Goal: Information Seeking & Learning: Learn about a topic

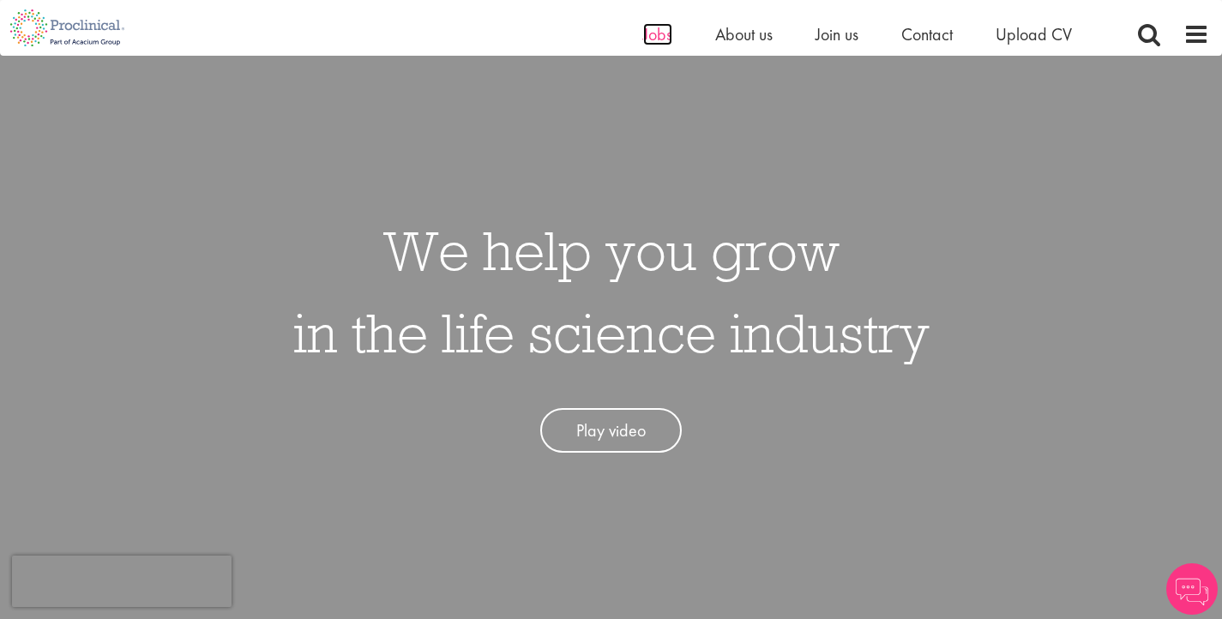
click at [656, 38] on span "Jobs" at bounding box center [657, 34] width 29 height 22
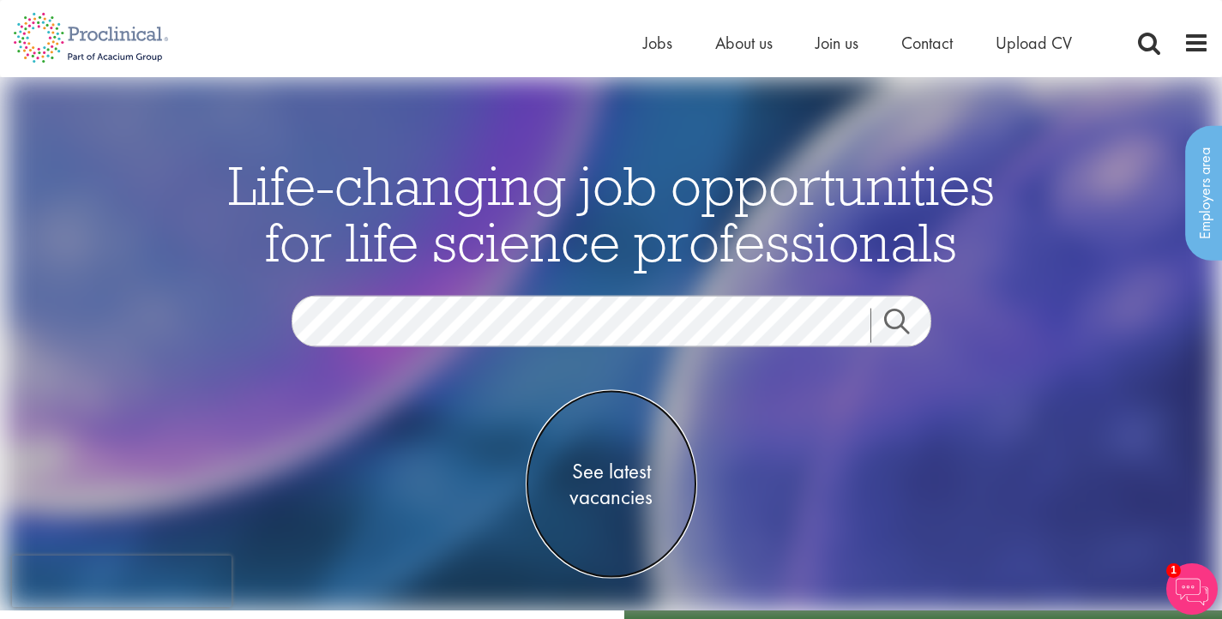
click at [624, 470] on span "See latest vacancies" at bounding box center [612, 484] width 172 height 51
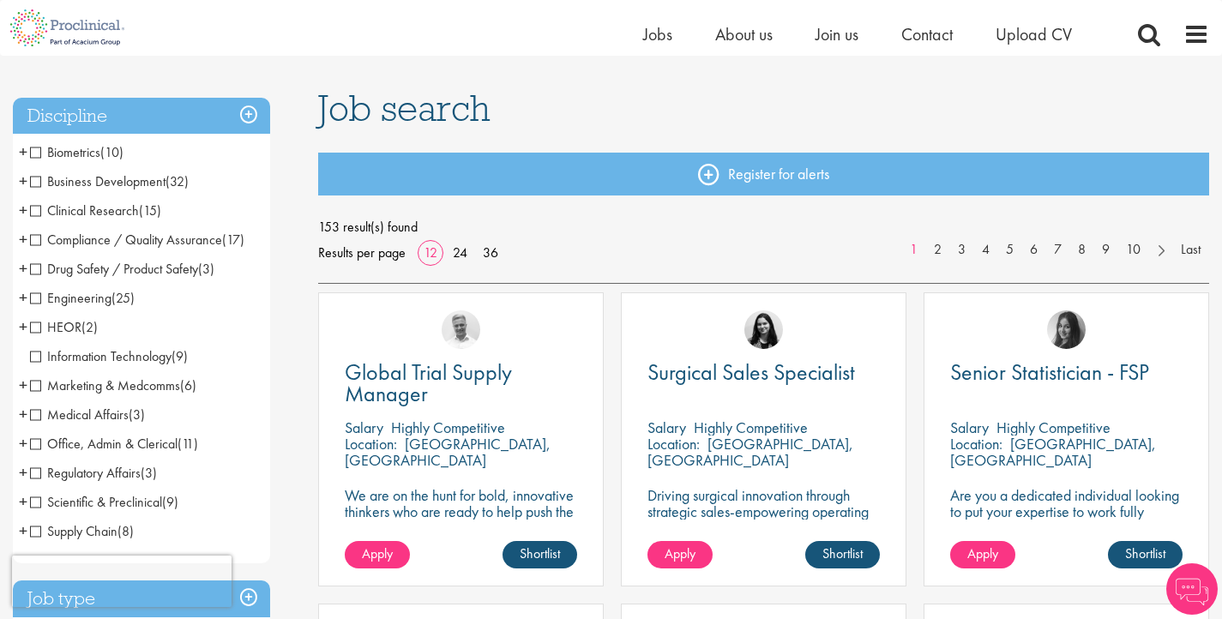
scroll to position [109, 0]
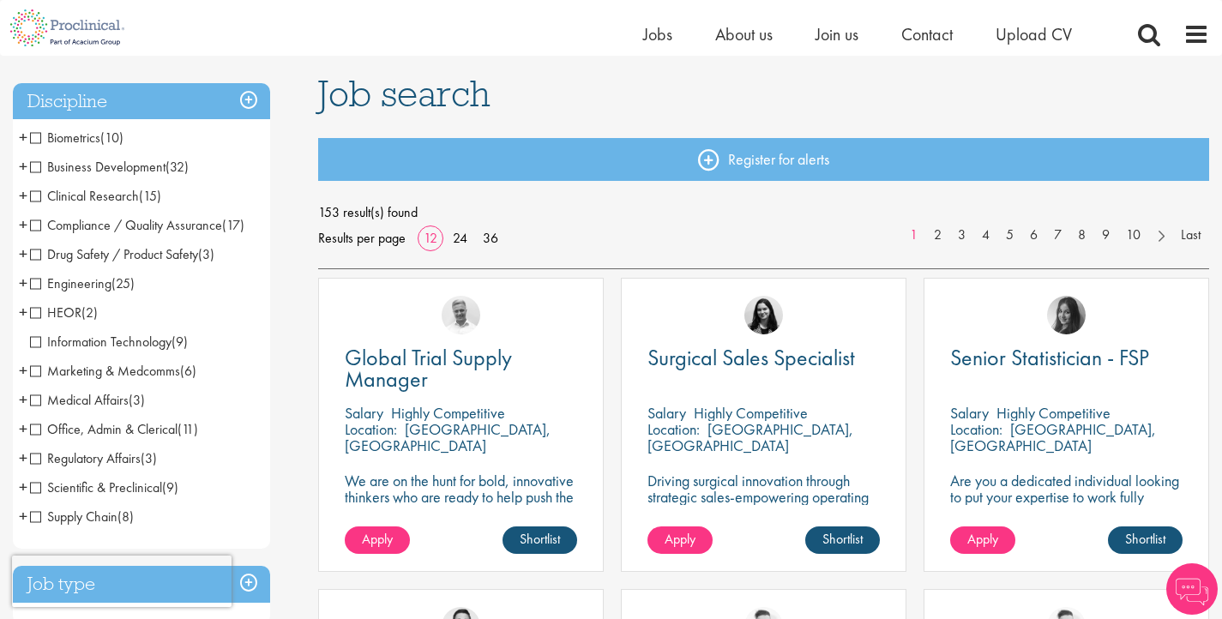
click at [37, 191] on span "Clinical Research" at bounding box center [84, 196] width 109 height 18
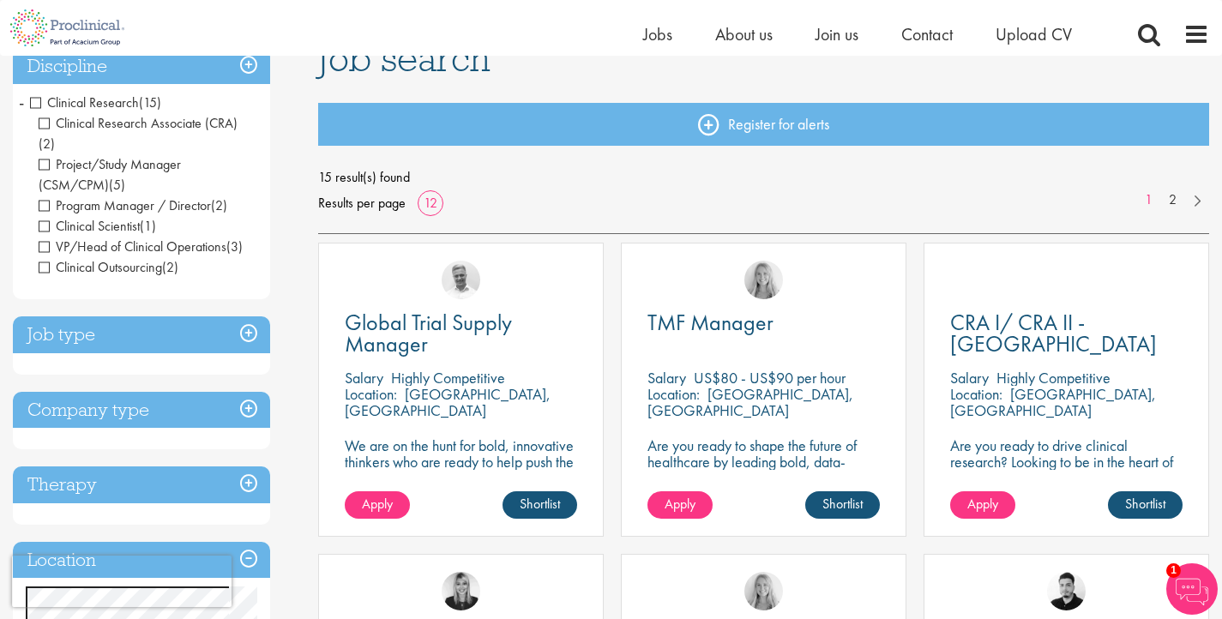
scroll to position [71, 0]
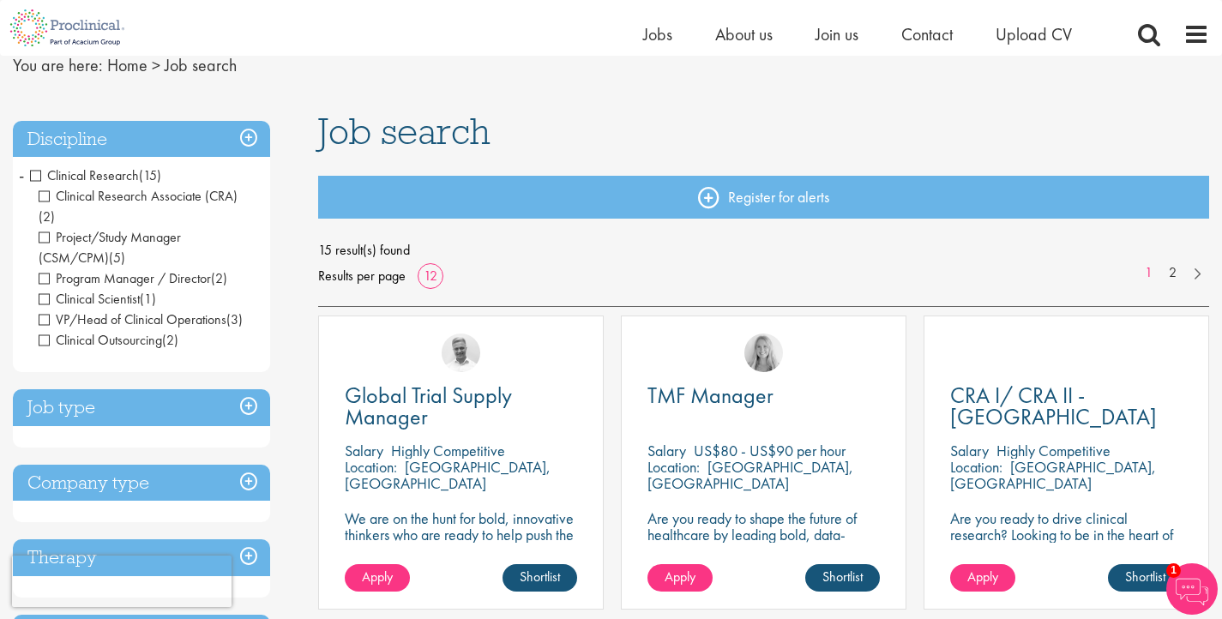
click at [33, 172] on span "Clinical Research" at bounding box center [84, 175] width 109 height 18
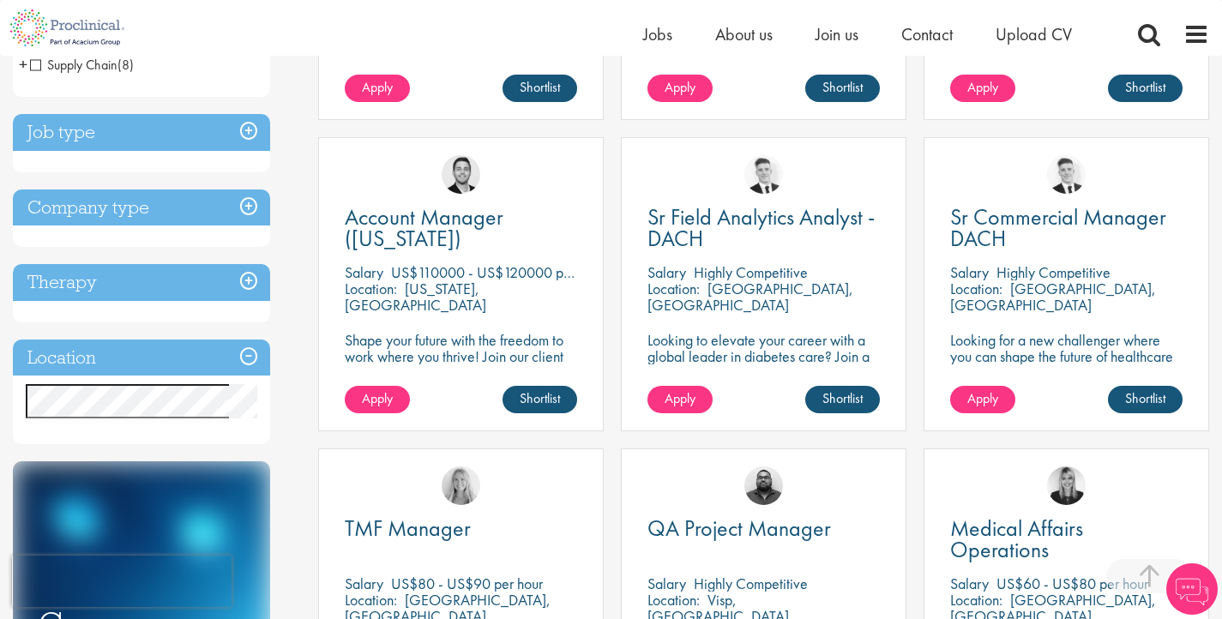
scroll to position [564, 0]
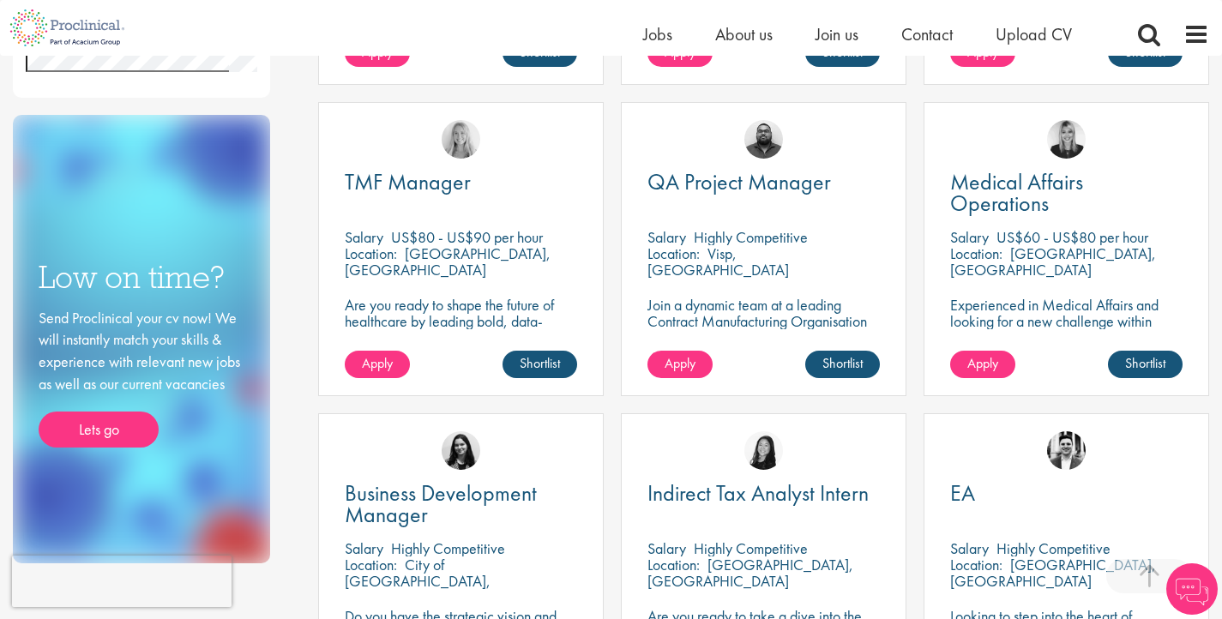
scroll to position [868, 0]
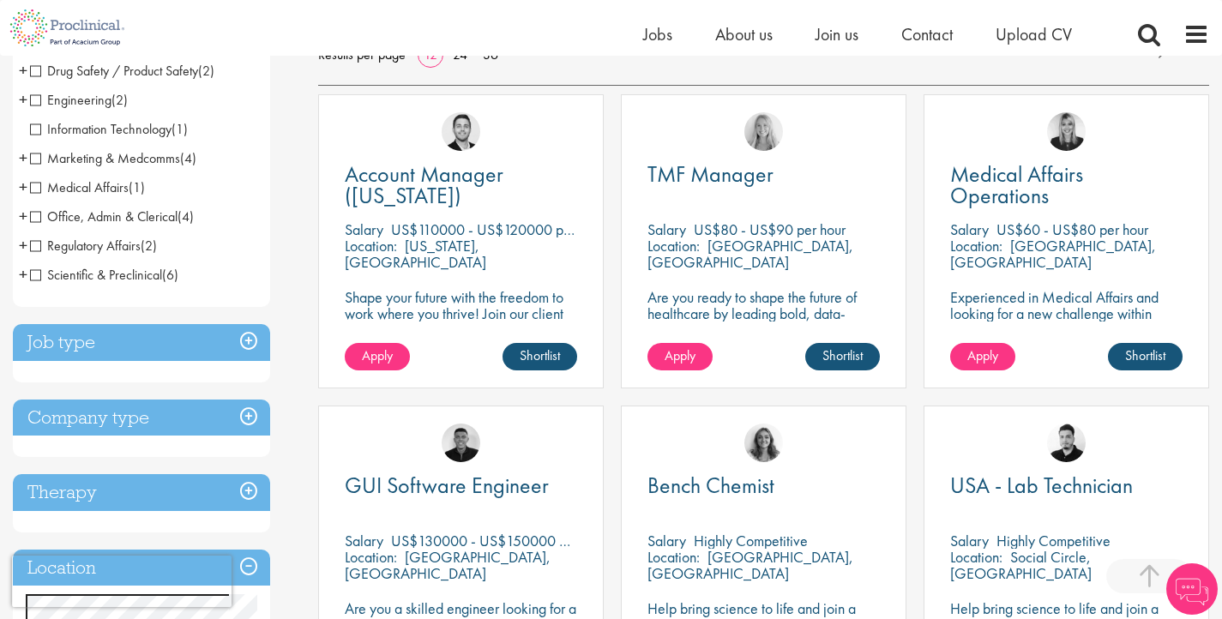
scroll to position [320, 0]
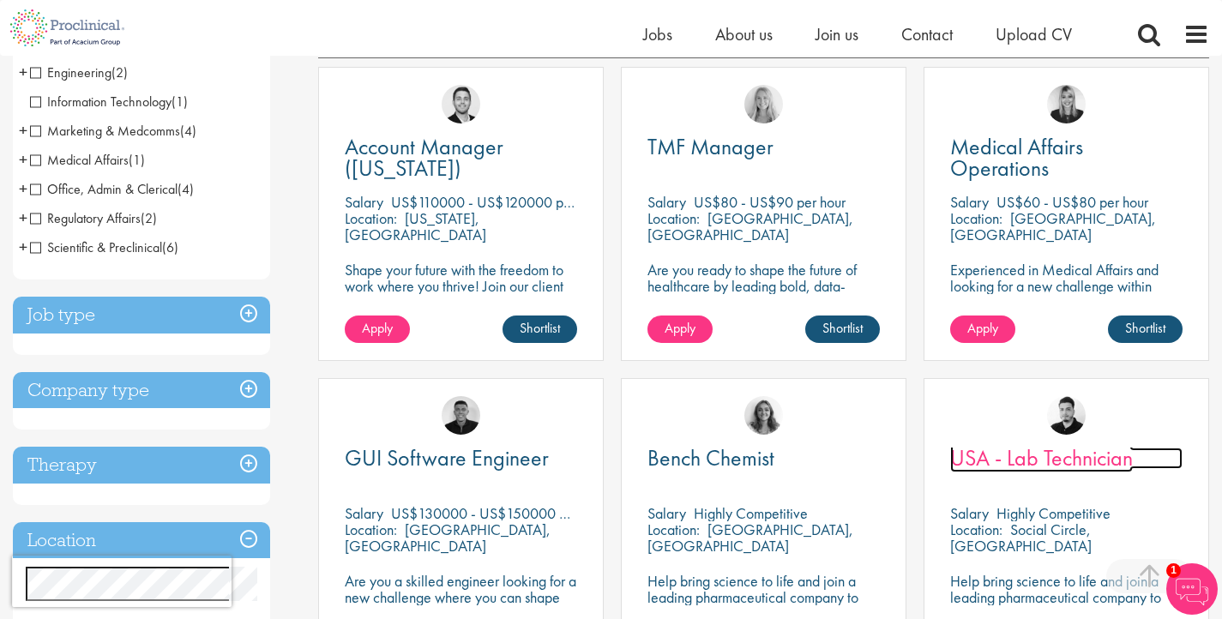
click at [1074, 467] on span "USA - Lab Technician" at bounding box center [1041, 457] width 183 height 29
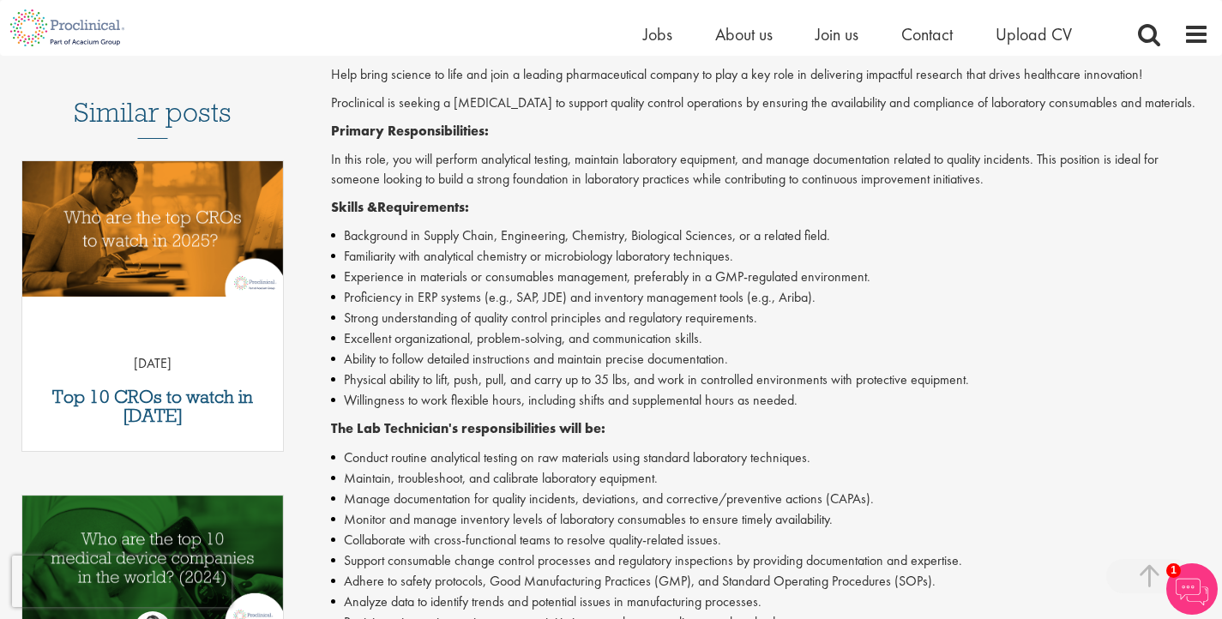
scroll to position [826, 0]
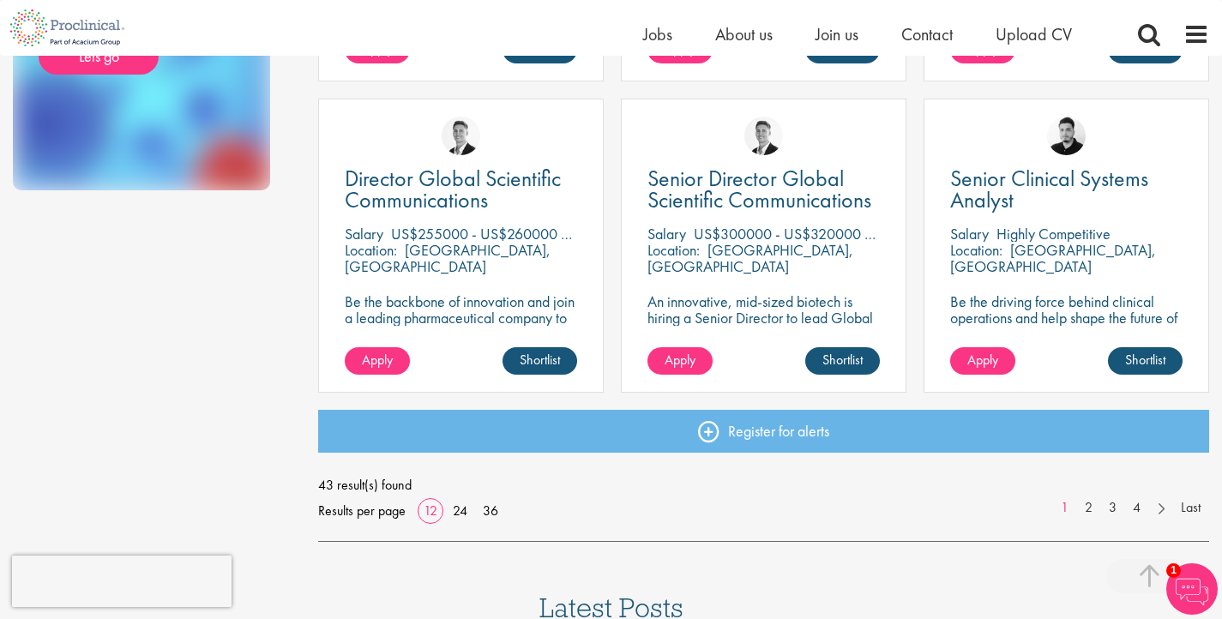
scroll to position [1224, 0]
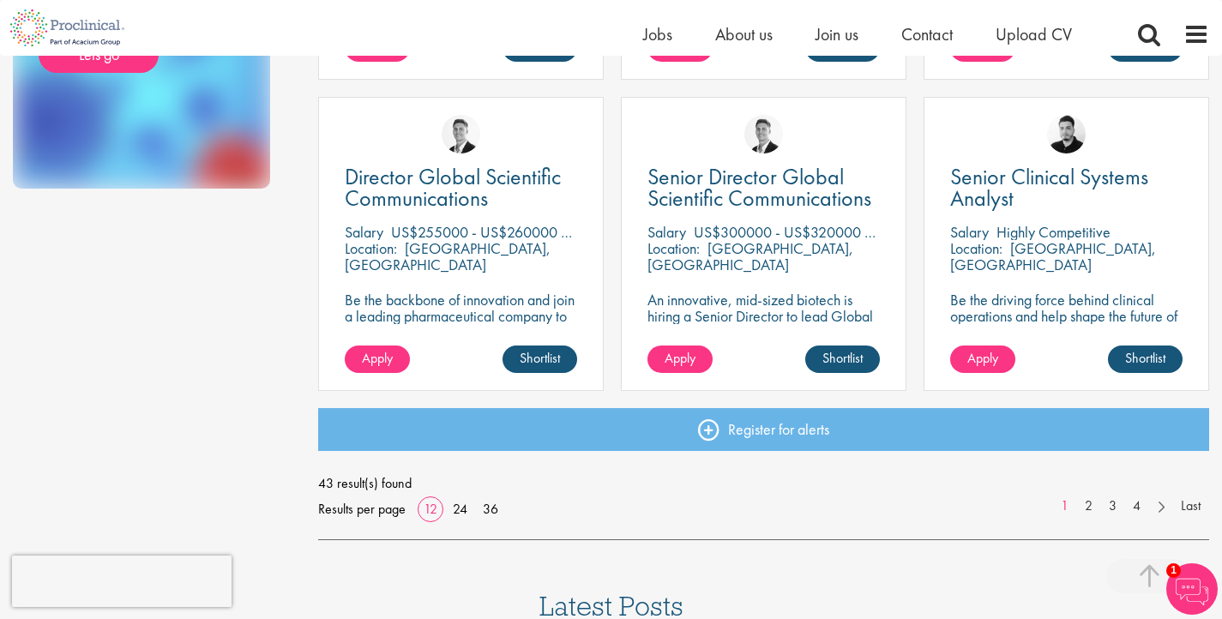
click at [510, 509] on div "43 result(s) found Results per page 12 24 36 1 2 3 4 Last" at bounding box center [763, 496] width 891 height 51
click at [495, 508] on link "36" at bounding box center [490, 509] width 27 height 18
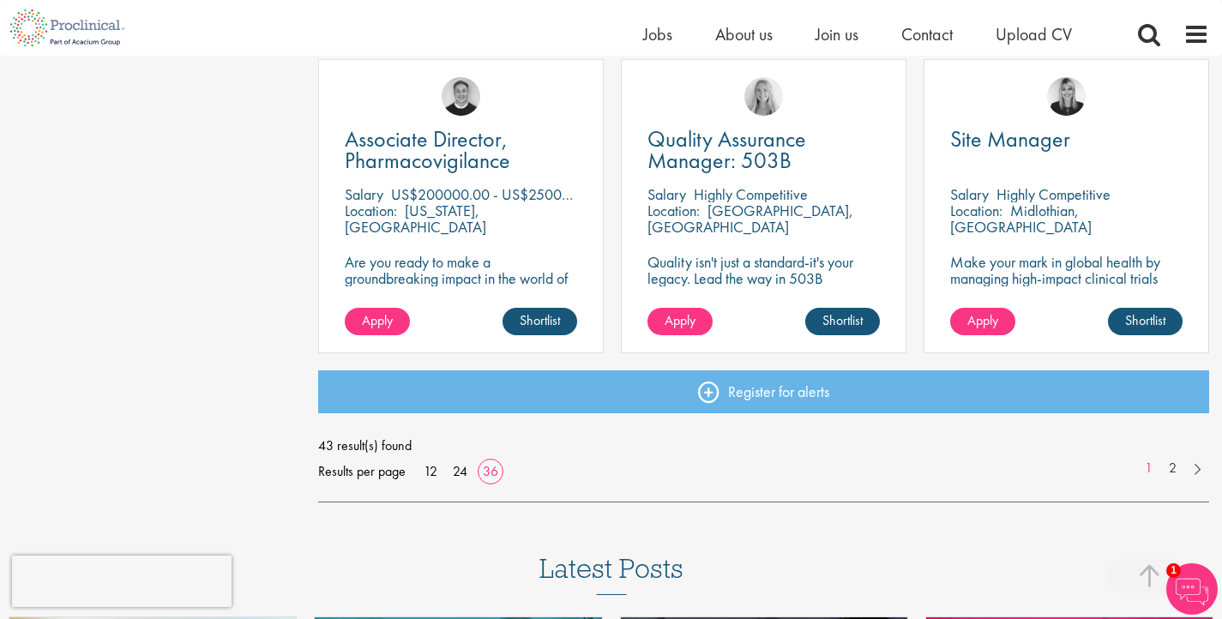
scroll to position [3820, 0]
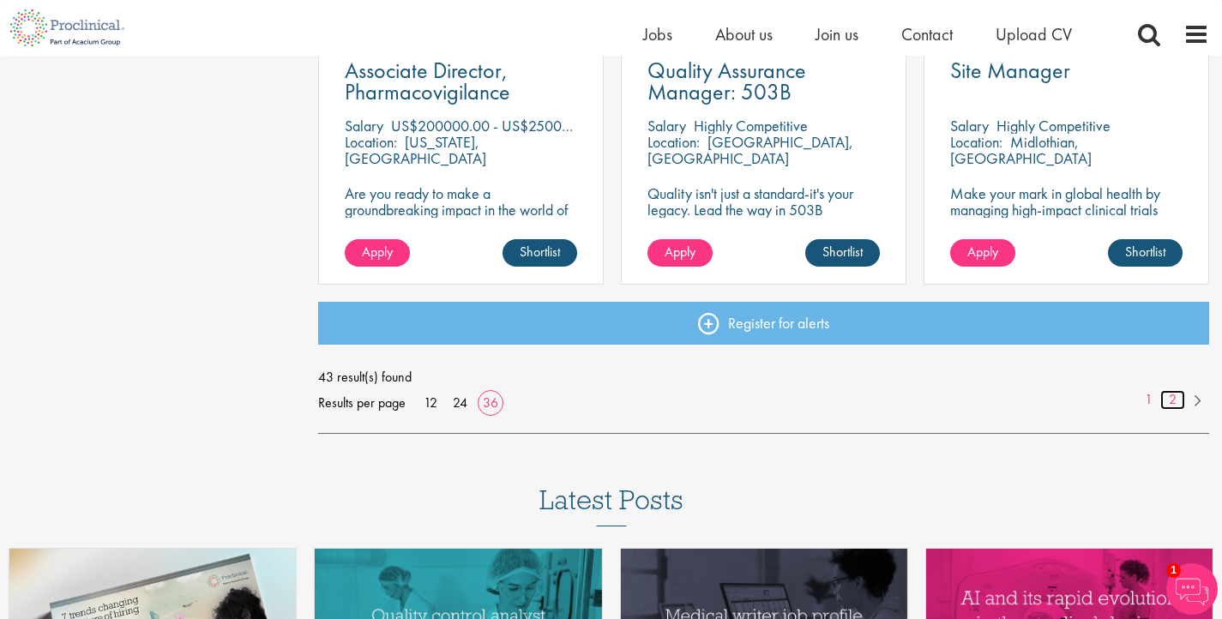
click at [1171, 393] on link "2" at bounding box center [1172, 400] width 25 height 20
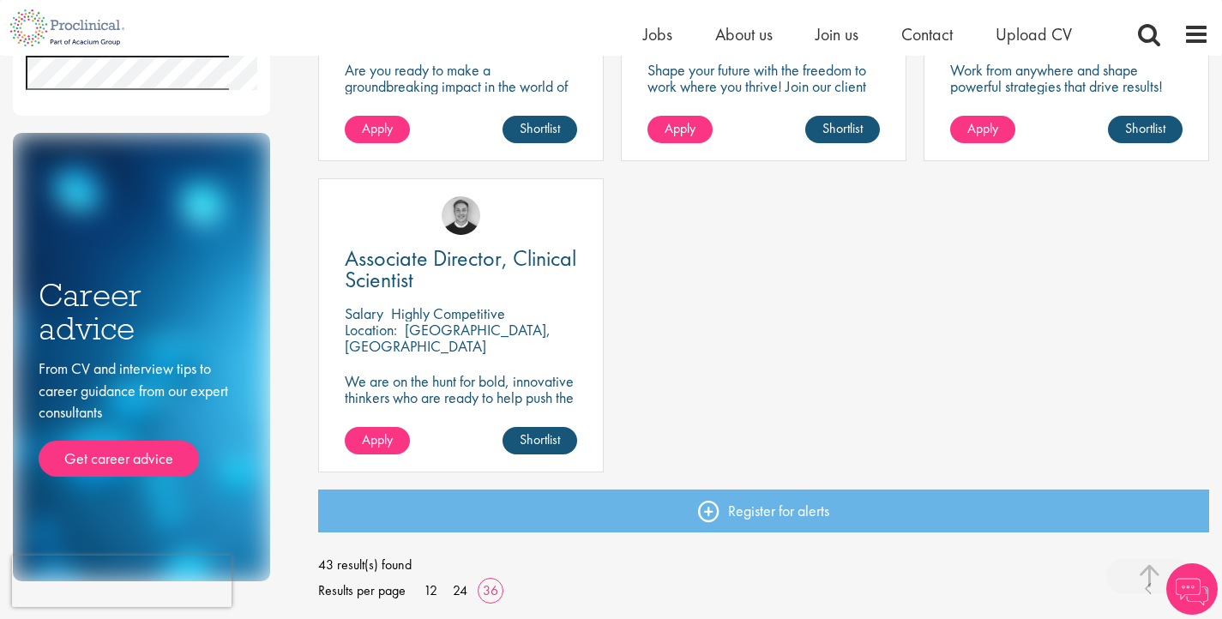
scroll to position [851, 0]
